Goal: Task Accomplishment & Management: Use online tool/utility

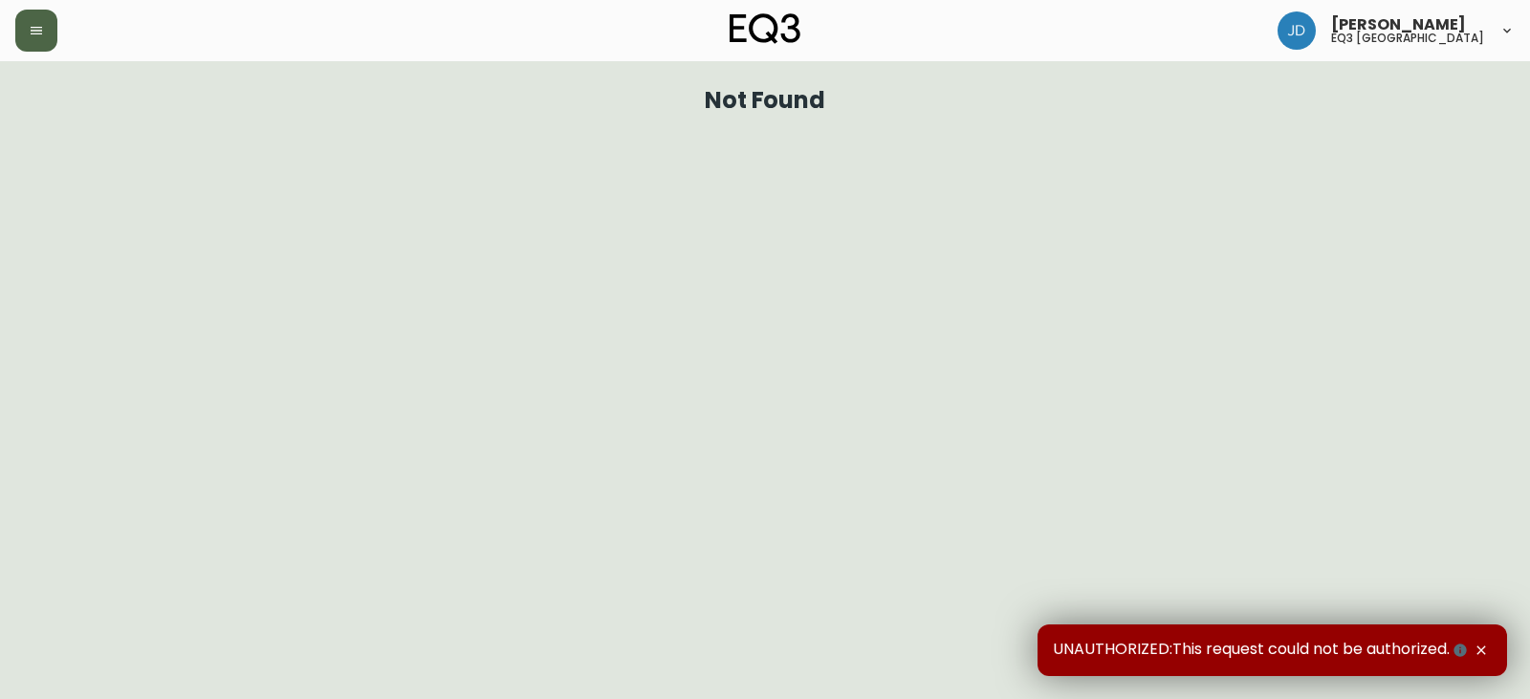
click at [39, 33] on icon "button" at bounding box center [36, 31] width 11 height 8
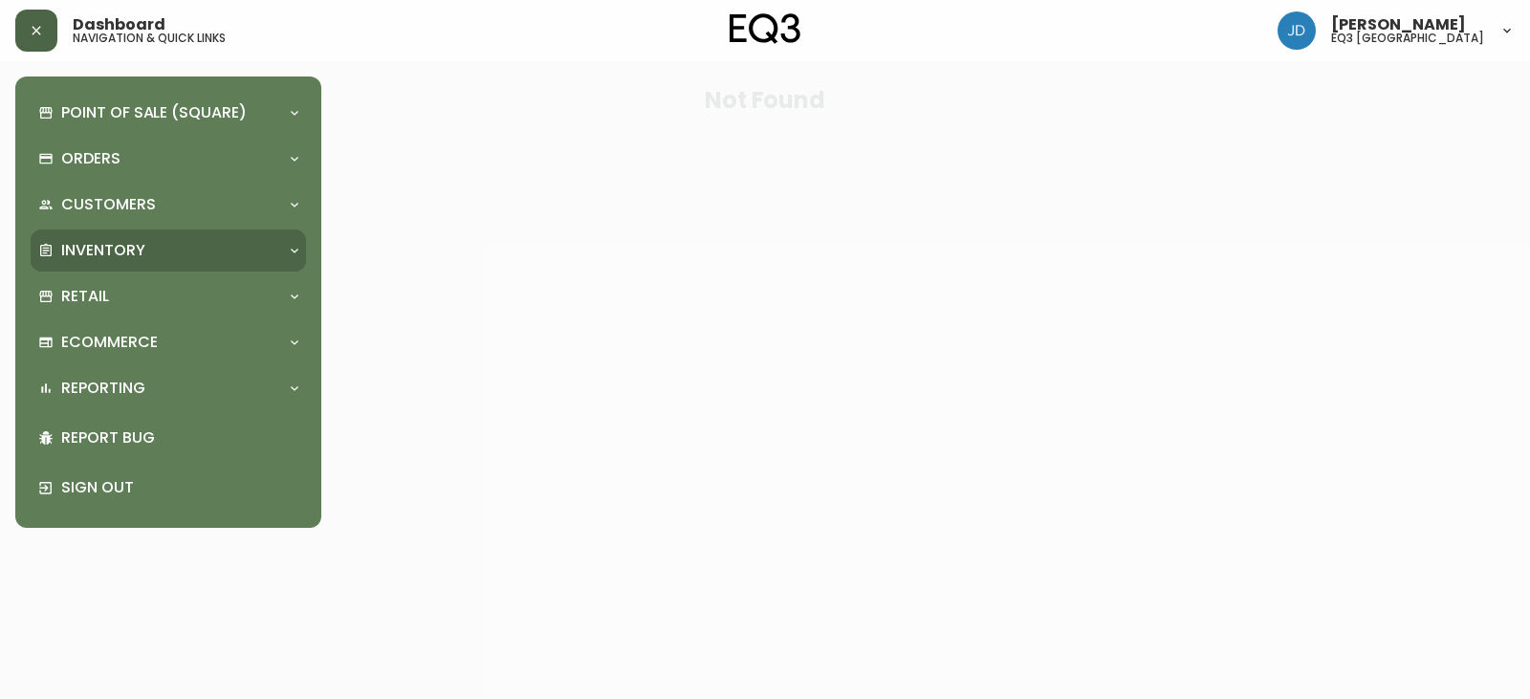
click at [82, 245] on p "Inventory" at bounding box center [103, 250] width 84 height 21
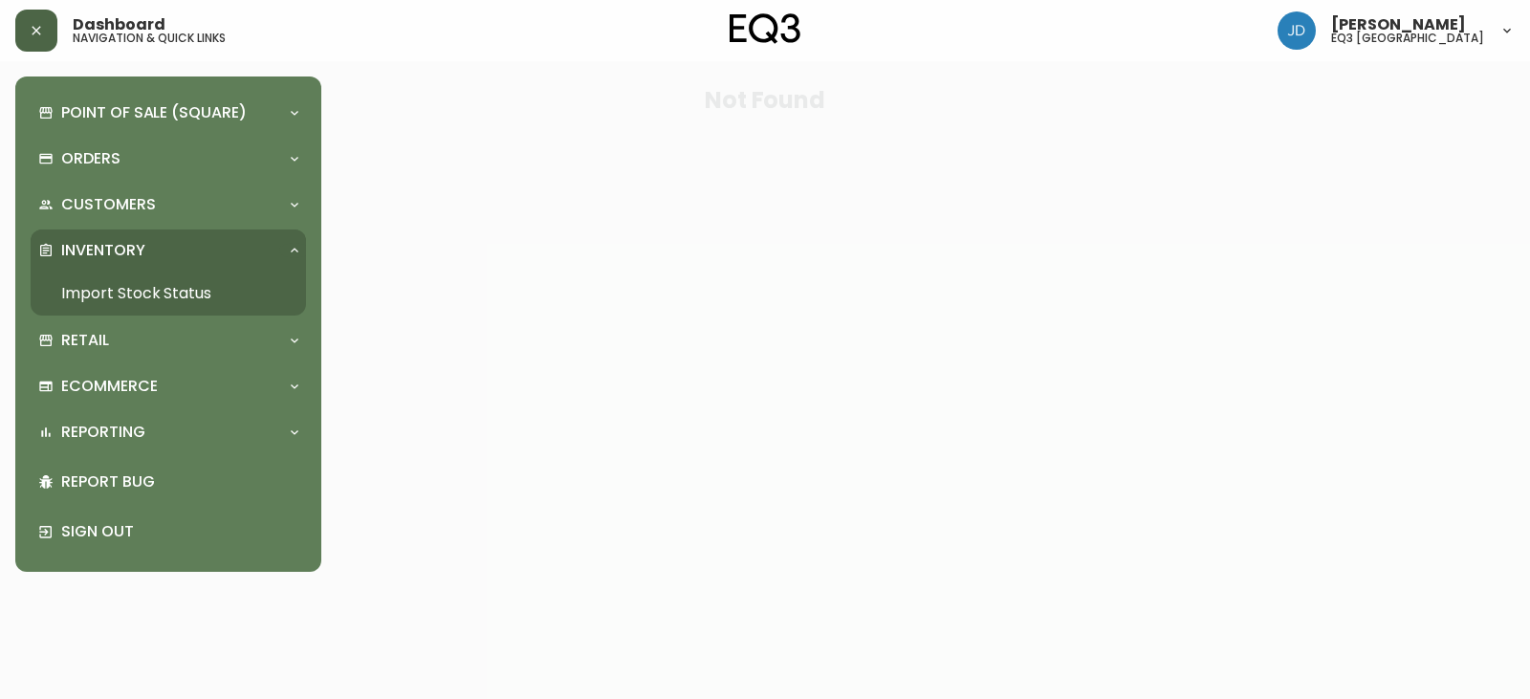
click at [88, 281] on link "Import Stock Status" at bounding box center [168, 294] width 275 height 44
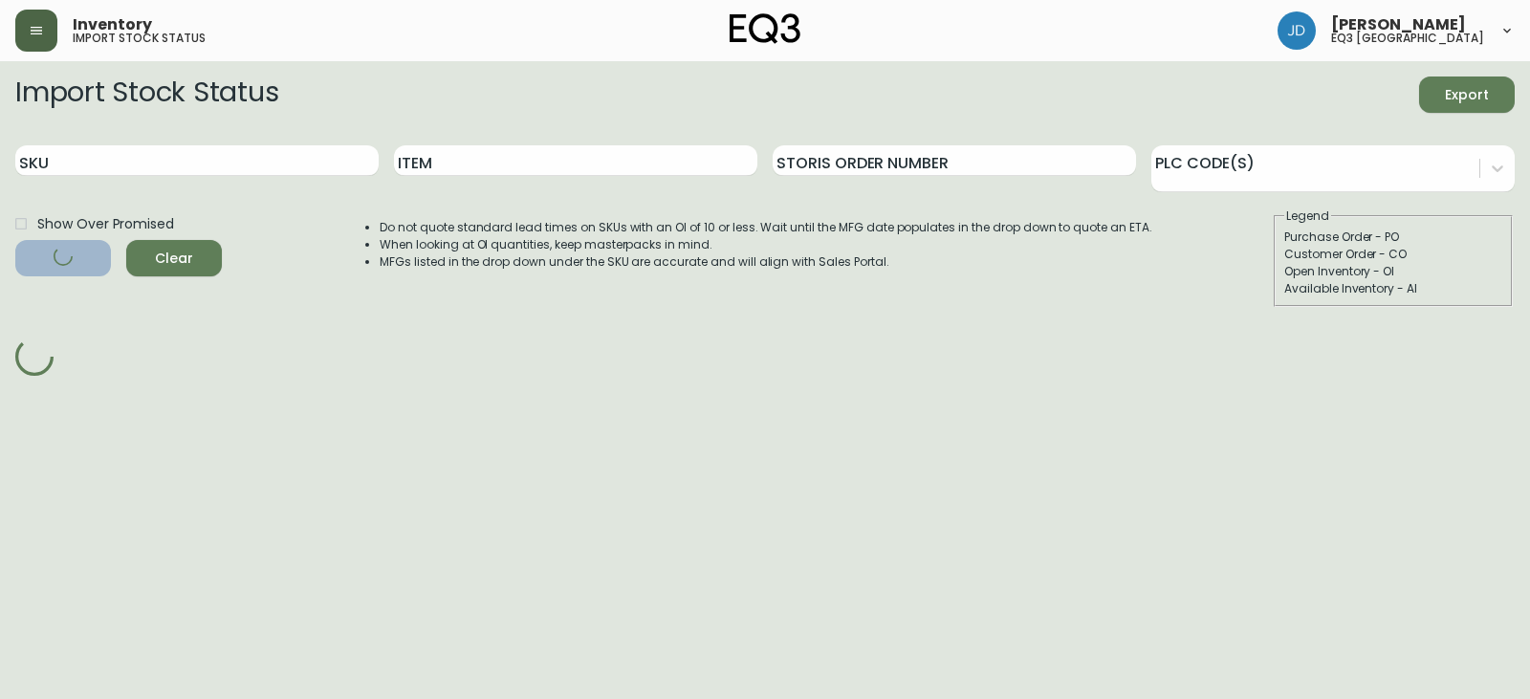
click at [88, 281] on div "Point of Sale (Square) Payments Virtual Terminal Transactions Search Terminals …" at bounding box center [153, 349] width 306 height 699
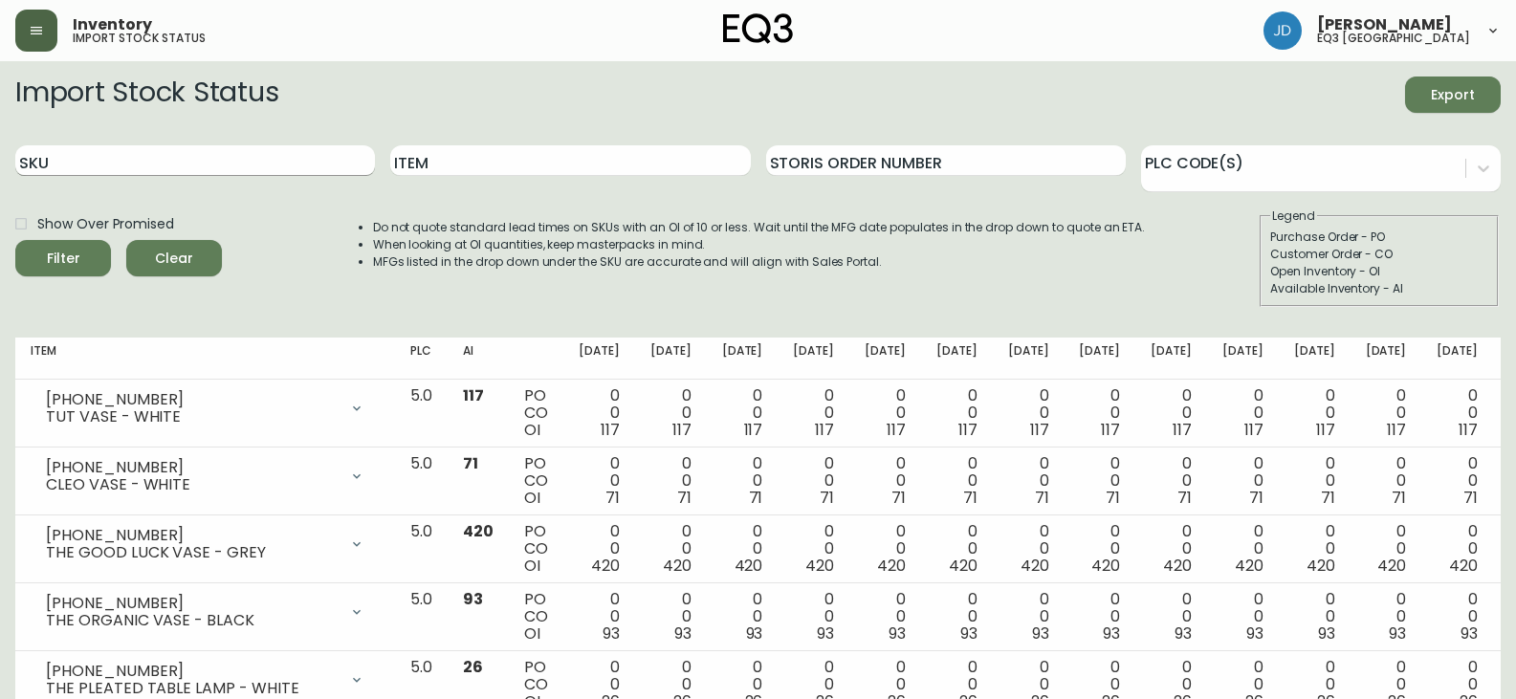
click at [164, 154] on input "SKU" at bounding box center [195, 160] width 360 height 31
type input "1"
type input "3110-052-0"
click at [15, 240] on button "Filter" at bounding box center [63, 258] width 96 height 36
